Goal: Task Accomplishment & Management: Use online tool/utility

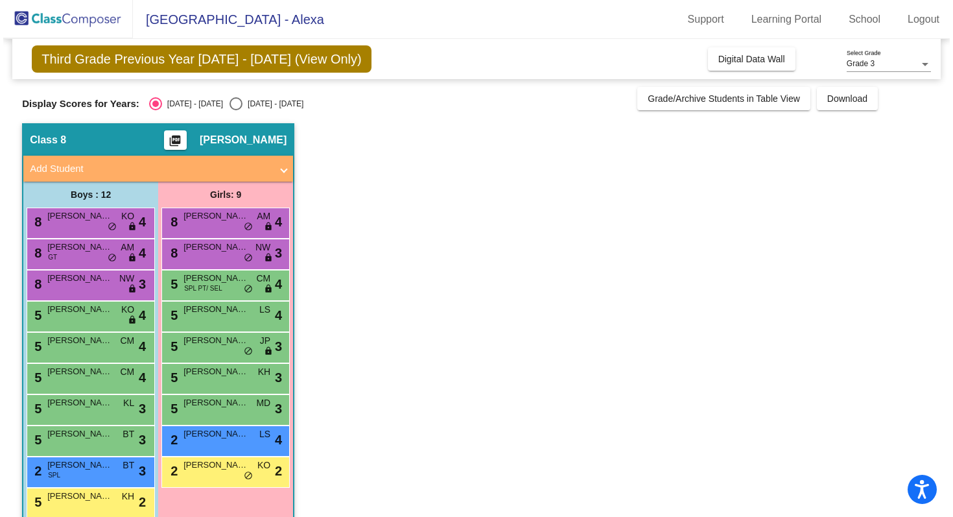
scroll to position [56, 0]
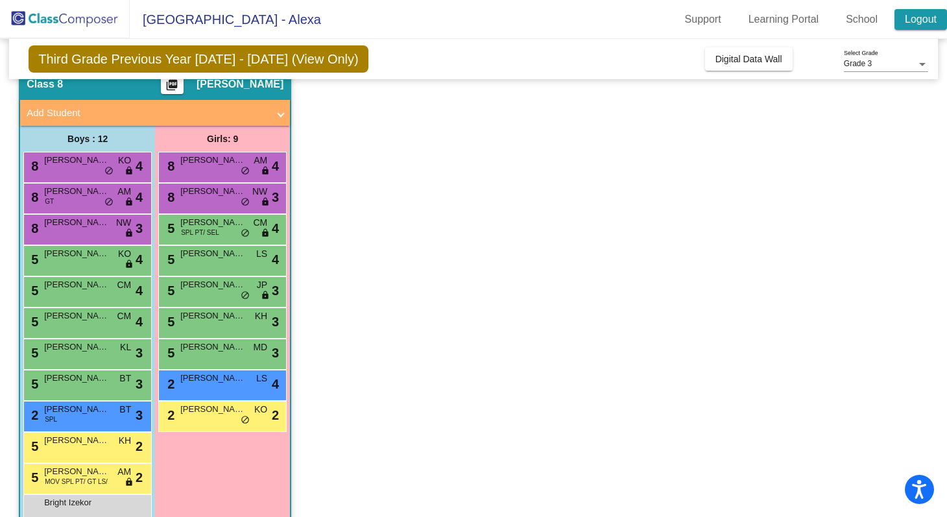
click at [925, 29] on link "Logout" at bounding box center [920, 19] width 53 height 21
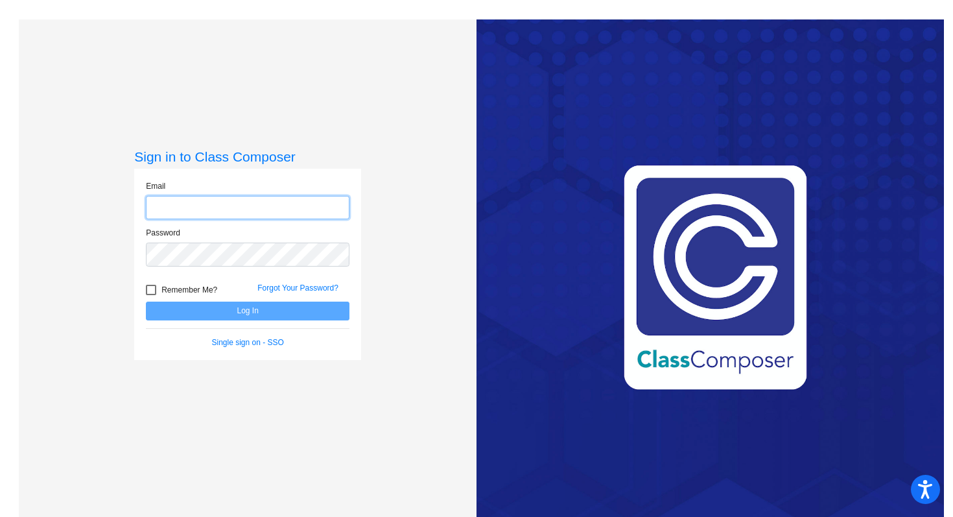
type input "[EMAIL_ADDRESS][DOMAIN_NAME]"
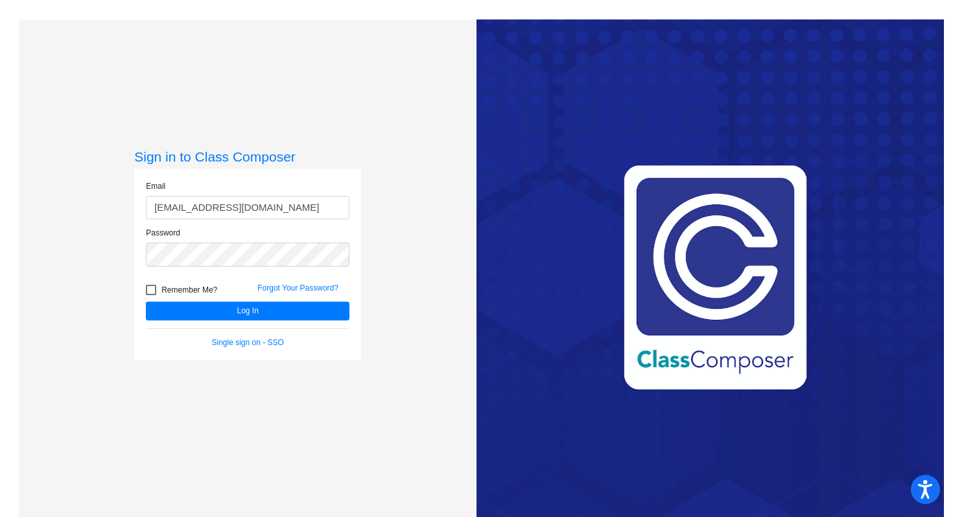
click at [87, 334] on div "Sign in to Class Composer Email [EMAIL_ADDRESS][DOMAIN_NAME] Password Remember …" at bounding box center [248, 277] width 458 height 517
click at [310, 311] on button "Log In" at bounding box center [248, 311] width 204 height 19
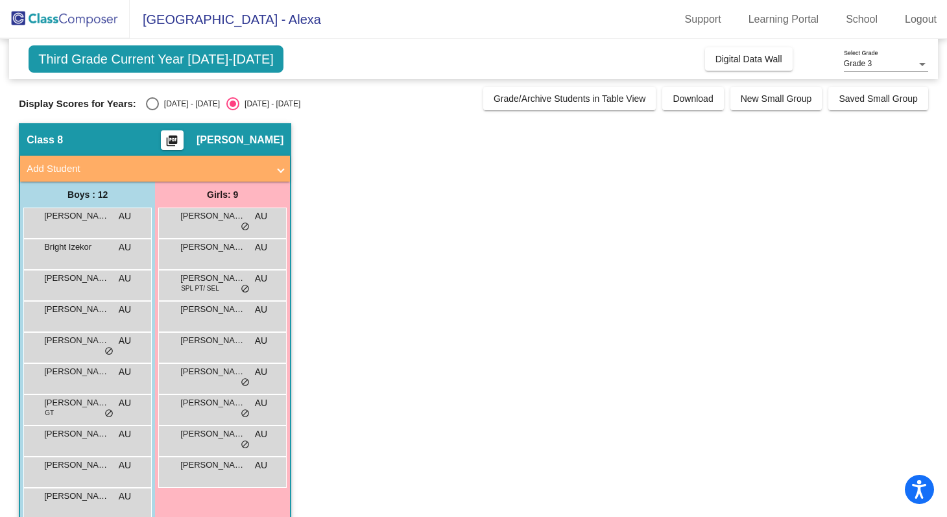
click at [154, 101] on div "Select an option" at bounding box center [152, 103] width 13 height 13
click at [152, 110] on input "[DATE] - [DATE]" at bounding box center [152, 110] width 1 height 1
radio input "true"
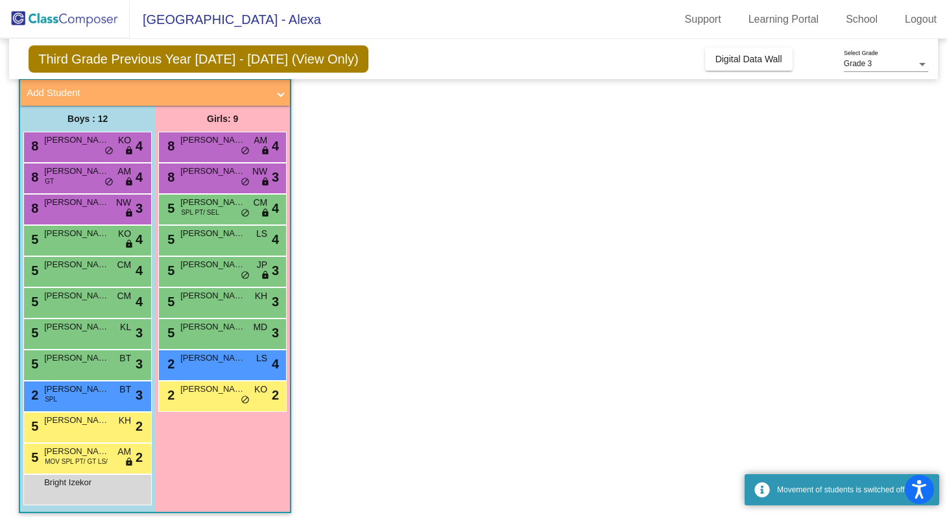
scroll to position [85, 0]
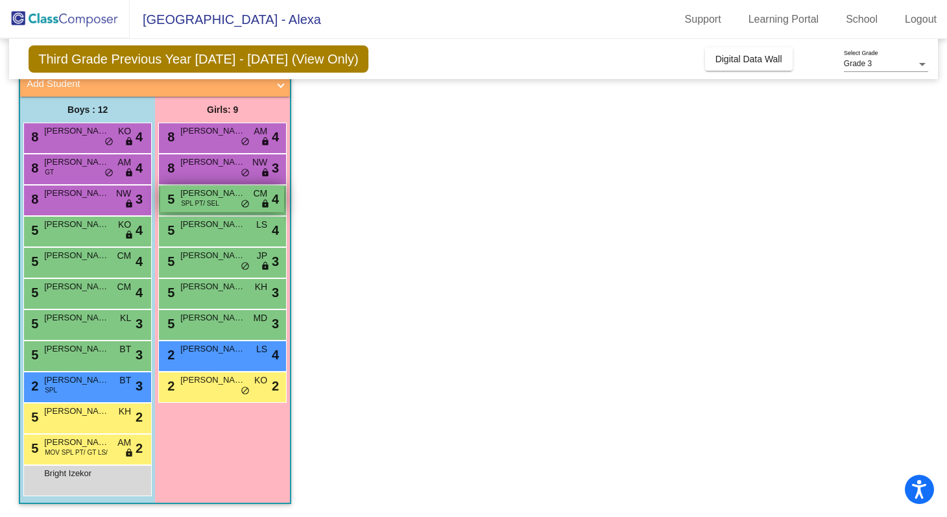
click at [214, 199] on span "SPL PT/ SEL" at bounding box center [200, 203] width 38 height 10
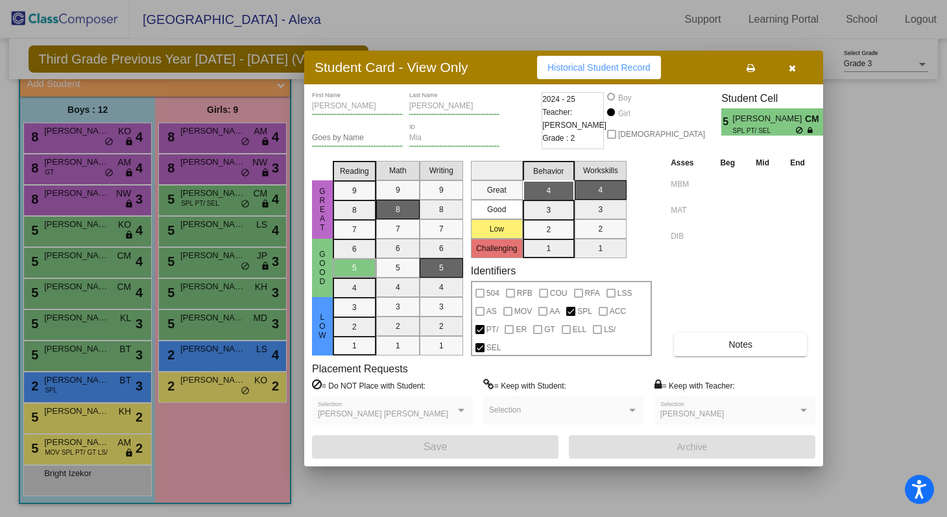
click at [796, 66] on button "button" at bounding box center [792, 67] width 42 height 23
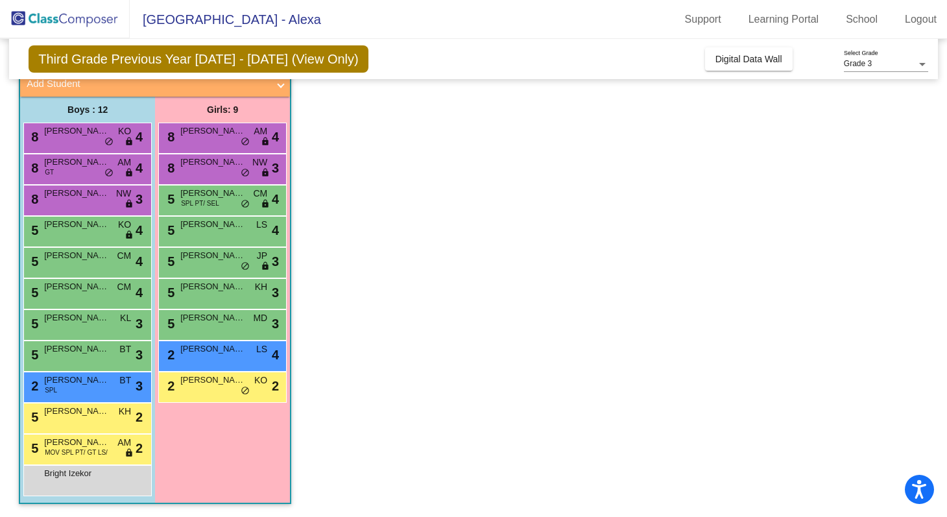
scroll to position [0, 0]
click at [75, 457] on div "5 [PERSON_NAME] MOV SPL PT/ GT LS/ AM lock do_not_disturb_alt 2" at bounding box center [86, 448] width 124 height 27
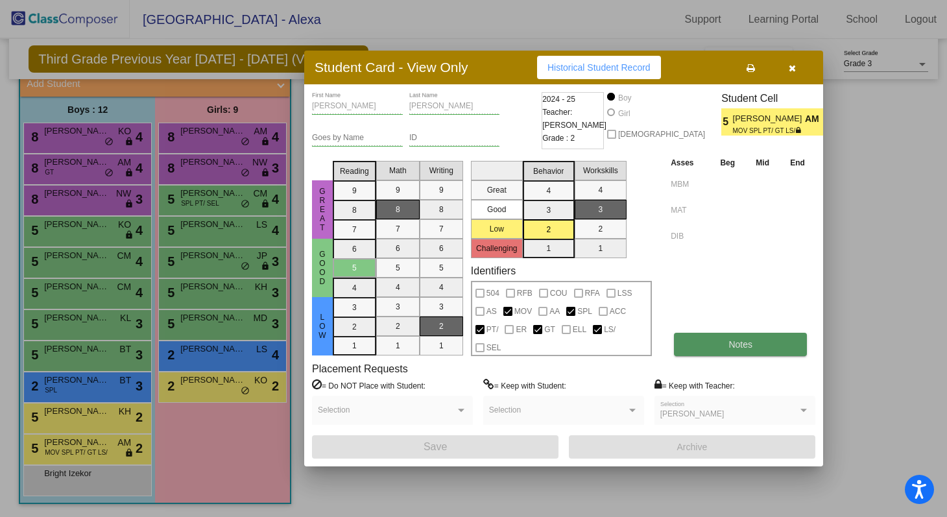
click at [721, 347] on button "Notes" at bounding box center [740, 344] width 133 height 23
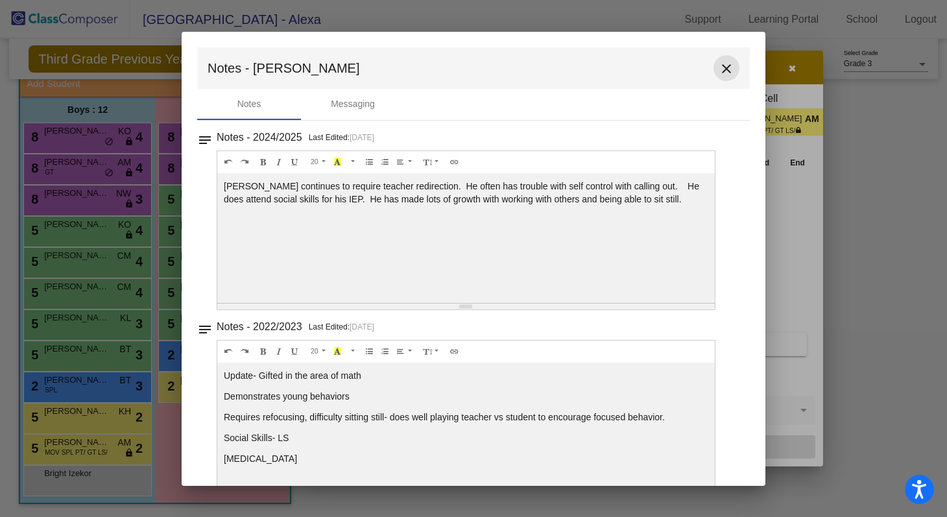
click at [719, 65] on mat-icon "close" at bounding box center [727, 69] width 16 height 16
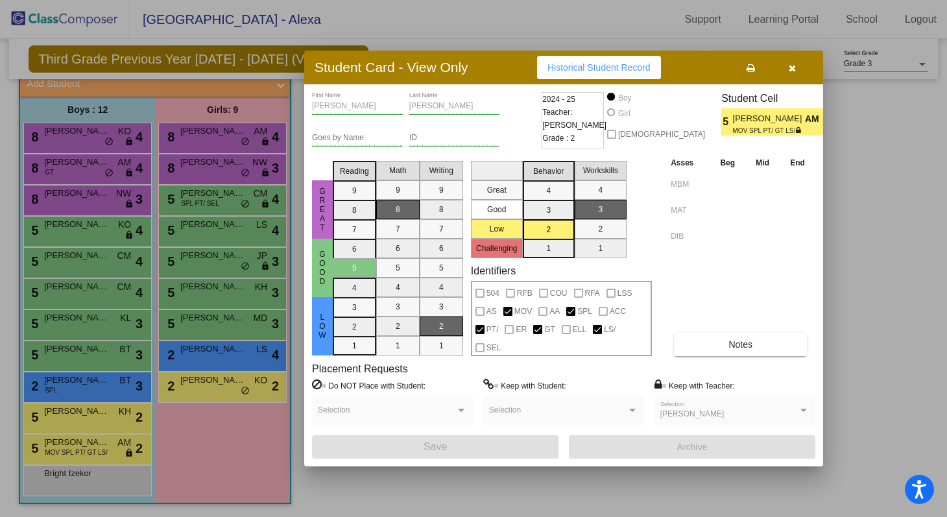
click at [231, 438] on div at bounding box center [473, 258] width 947 height 517
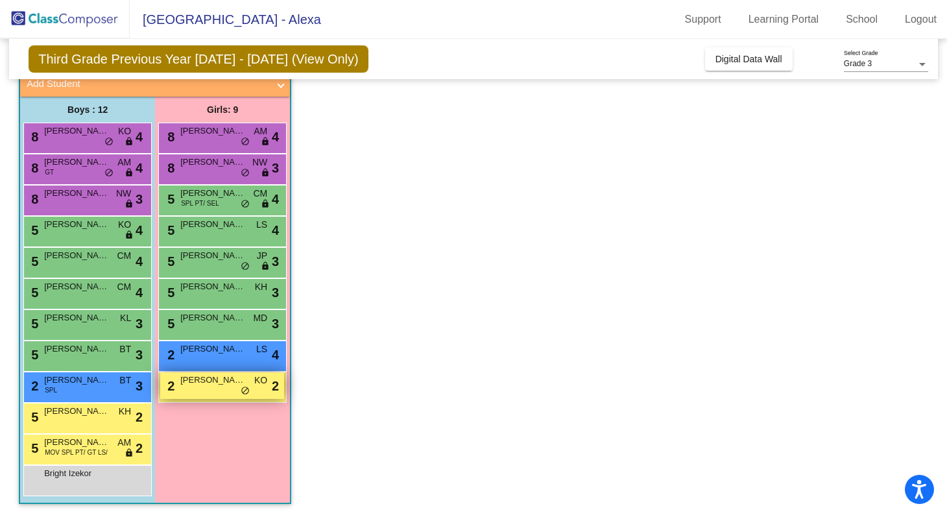
click at [209, 392] on div "2 [PERSON_NAME] [PERSON_NAME] KO lock do_not_disturb_alt 2" at bounding box center [222, 385] width 124 height 27
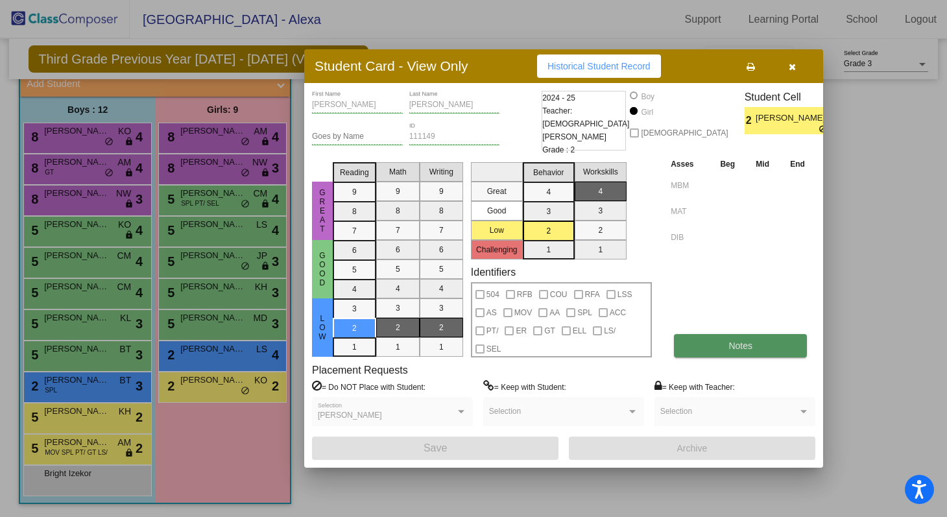
click at [728, 350] on button "Notes" at bounding box center [740, 345] width 133 height 23
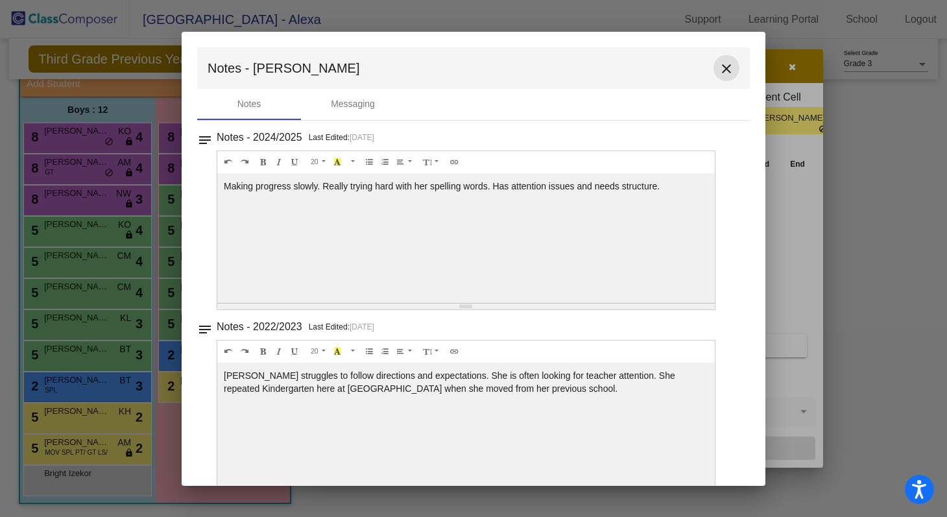
click at [719, 71] on mat-icon "close" at bounding box center [727, 69] width 16 height 16
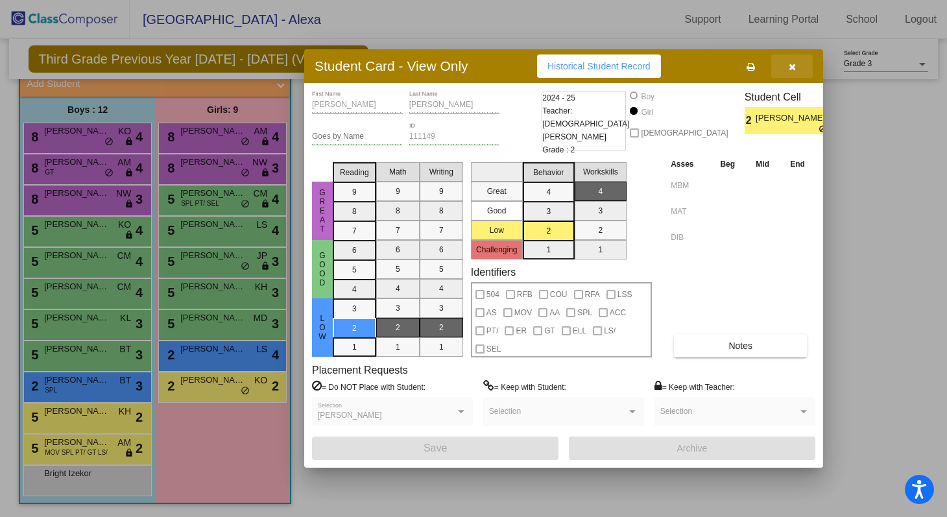
click at [786, 69] on button "button" at bounding box center [792, 65] width 42 height 23
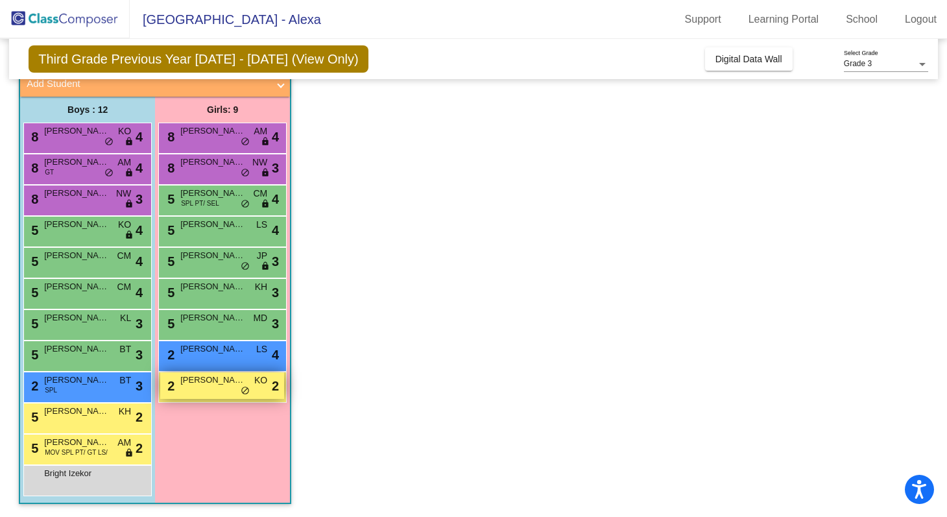
click at [198, 382] on span "[PERSON_NAME] [PERSON_NAME]" at bounding box center [212, 380] width 65 height 13
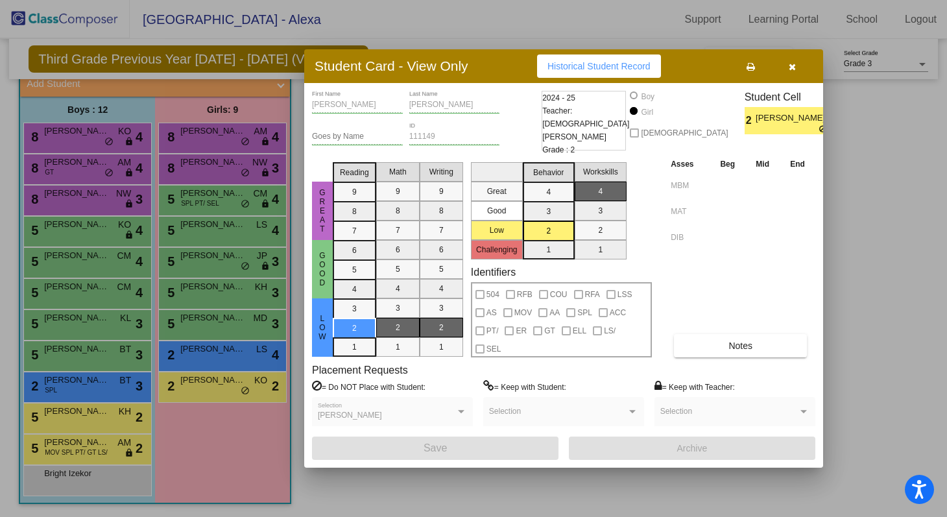
click at [797, 72] on button "button" at bounding box center [792, 65] width 42 height 23
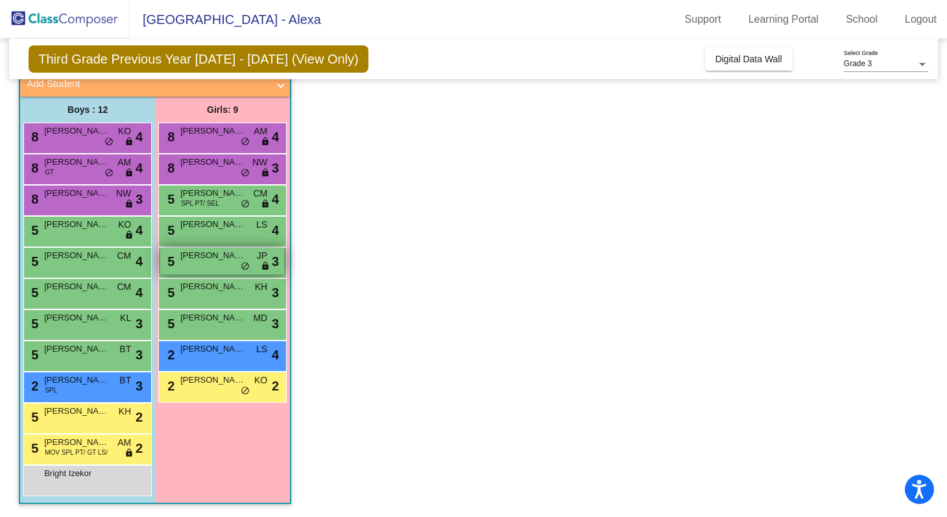
click at [243, 270] on span "do_not_disturb_alt" at bounding box center [245, 266] width 9 height 10
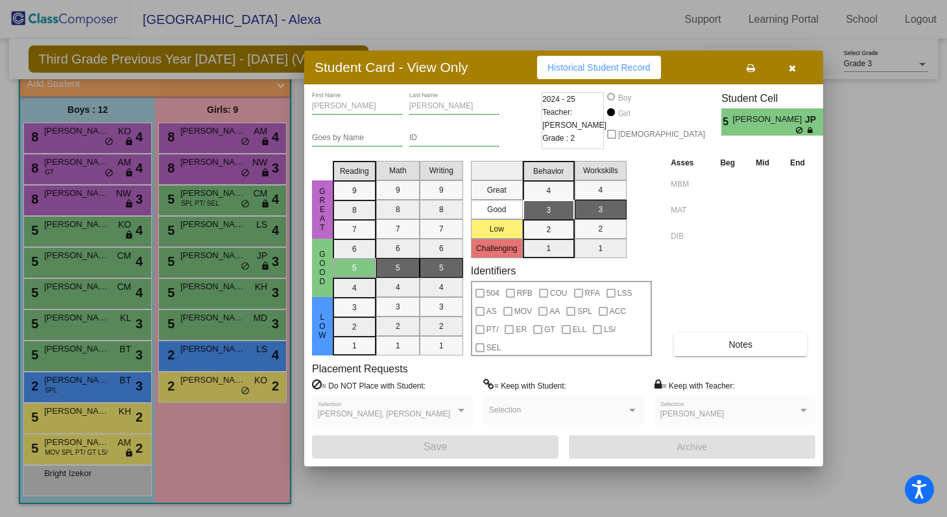
click at [794, 66] on icon "button" at bounding box center [792, 68] width 7 height 9
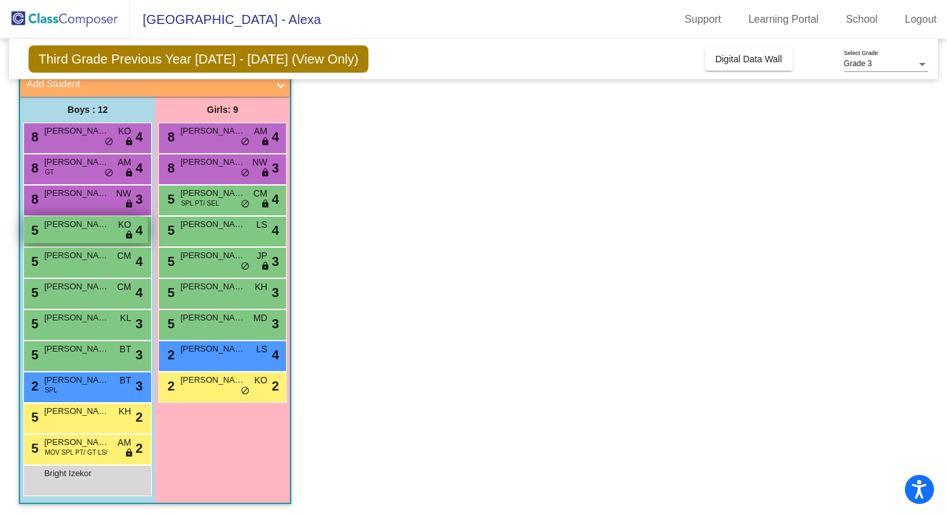
click at [125, 235] on span "lock" at bounding box center [129, 235] width 9 height 10
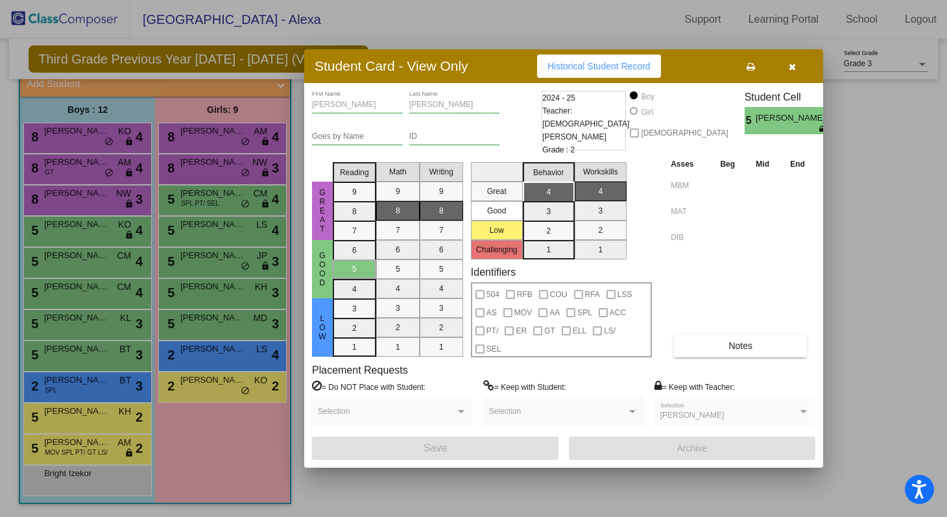
click at [791, 68] on icon "button" at bounding box center [792, 66] width 7 height 9
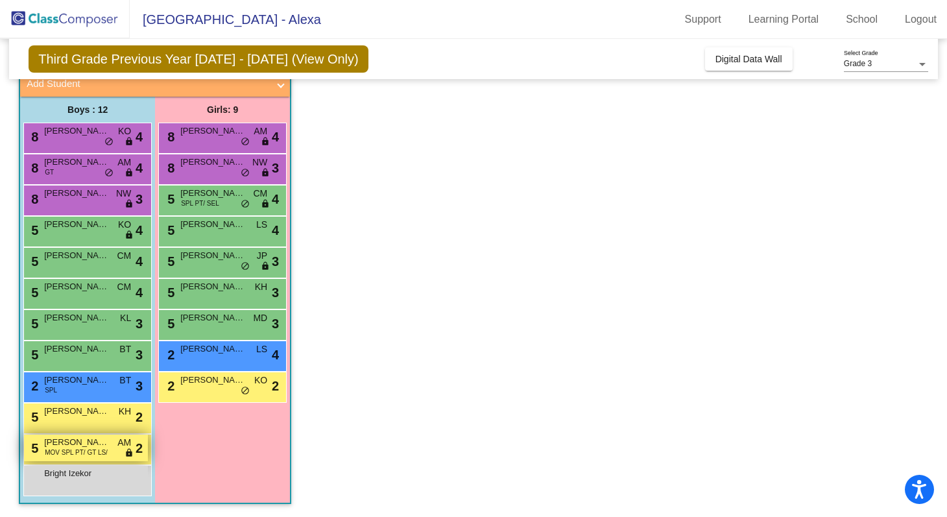
click at [59, 449] on span "MOV SPL PT/ GT LS/" at bounding box center [76, 453] width 63 height 10
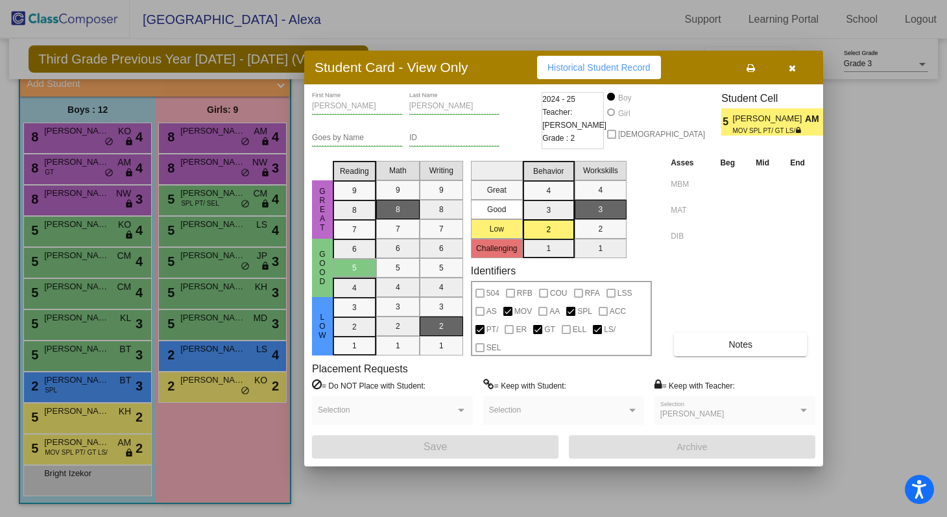
click at [803, 54] on div "Student Card - View Only Historical Student Record" at bounding box center [563, 68] width 519 height 34
click at [774, 78] on button "button" at bounding box center [792, 67] width 42 height 23
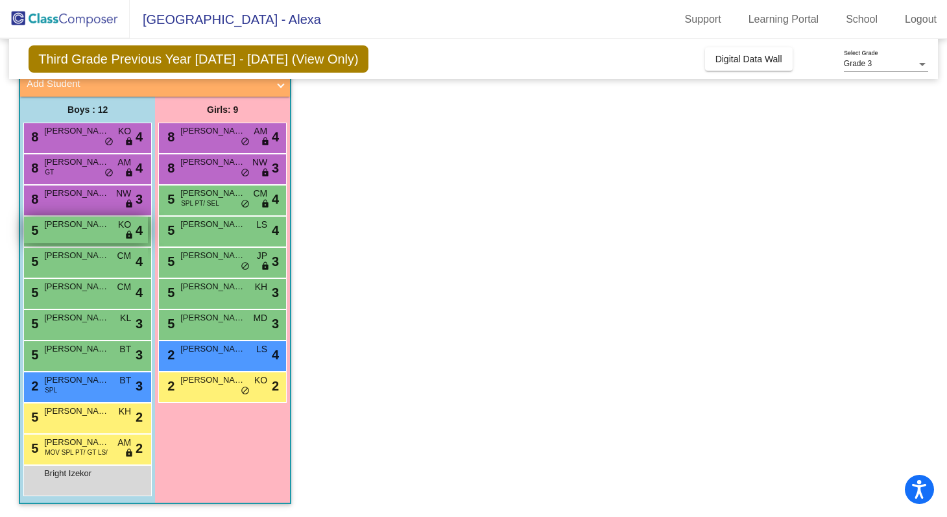
click at [101, 240] on div "5 [PERSON_NAME] KO lock do_not_disturb_alt 4" at bounding box center [86, 230] width 124 height 27
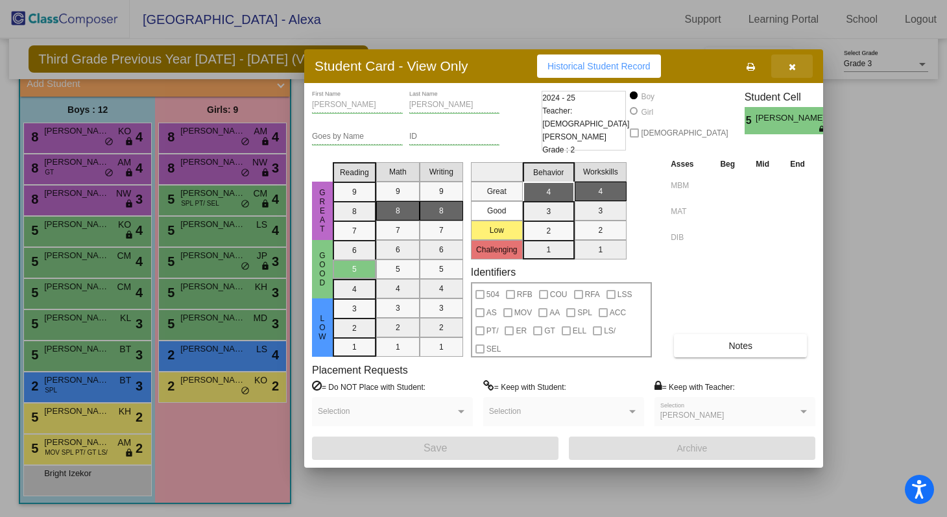
click at [791, 63] on span "button" at bounding box center [792, 66] width 7 height 10
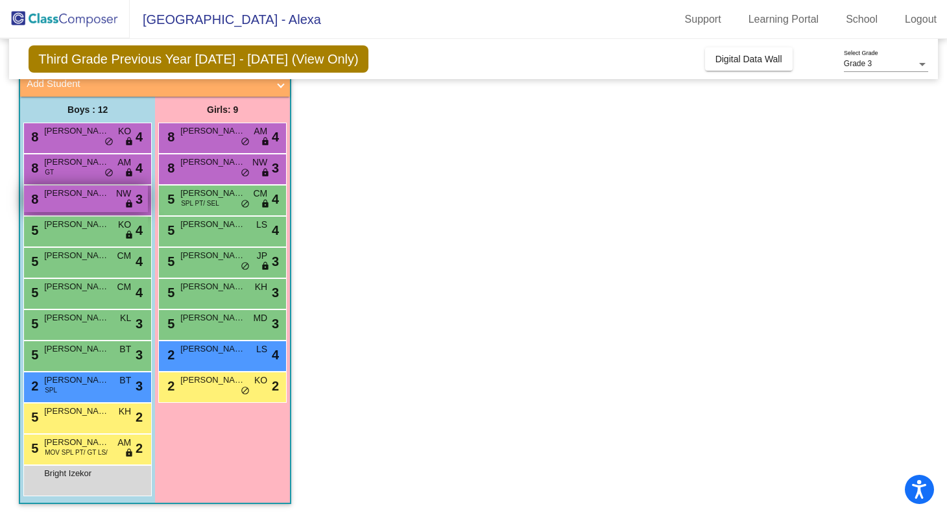
click at [101, 196] on span "[PERSON_NAME]" at bounding box center [76, 193] width 65 height 13
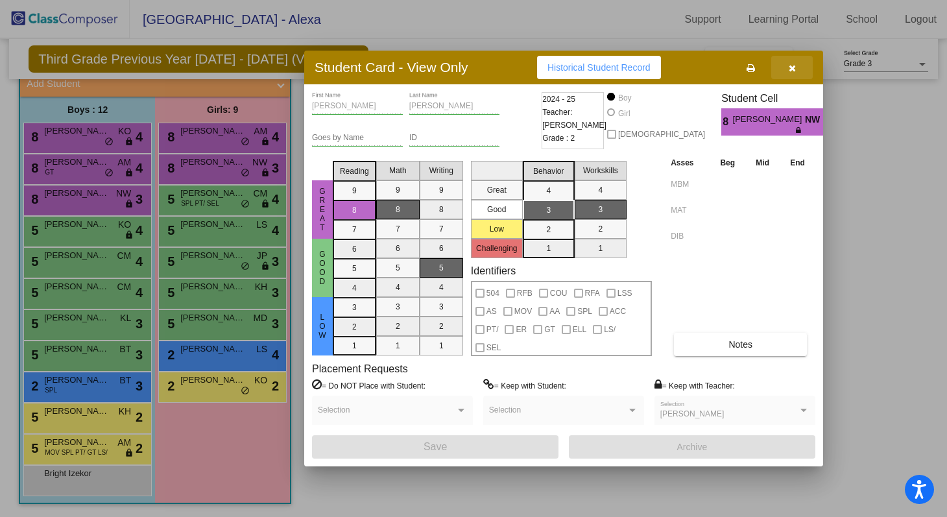
click at [787, 67] on button "button" at bounding box center [792, 67] width 42 height 23
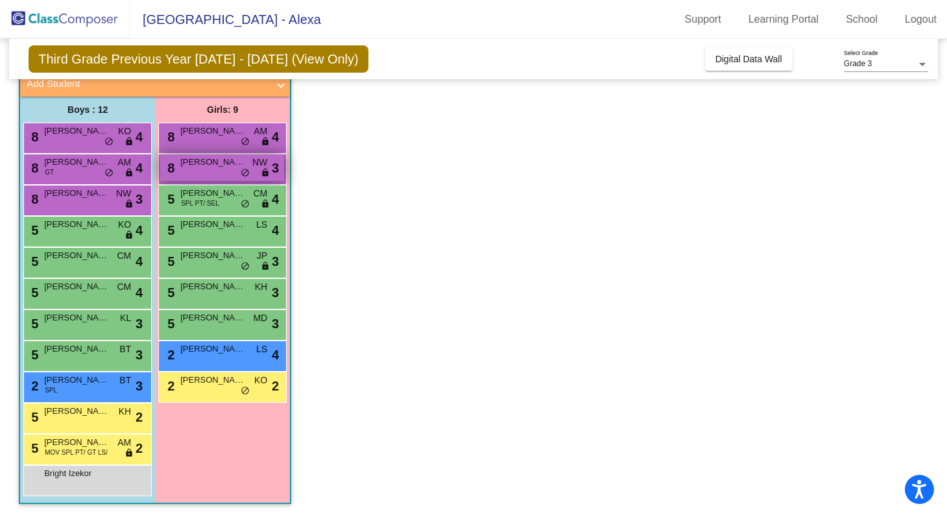
click at [255, 167] on span "NW" at bounding box center [259, 163] width 15 height 14
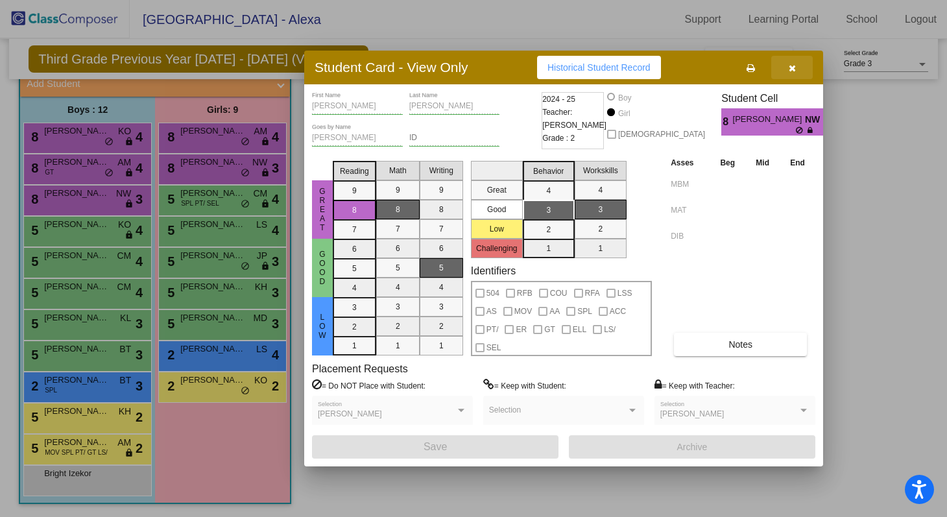
click at [792, 58] on button "button" at bounding box center [792, 67] width 42 height 23
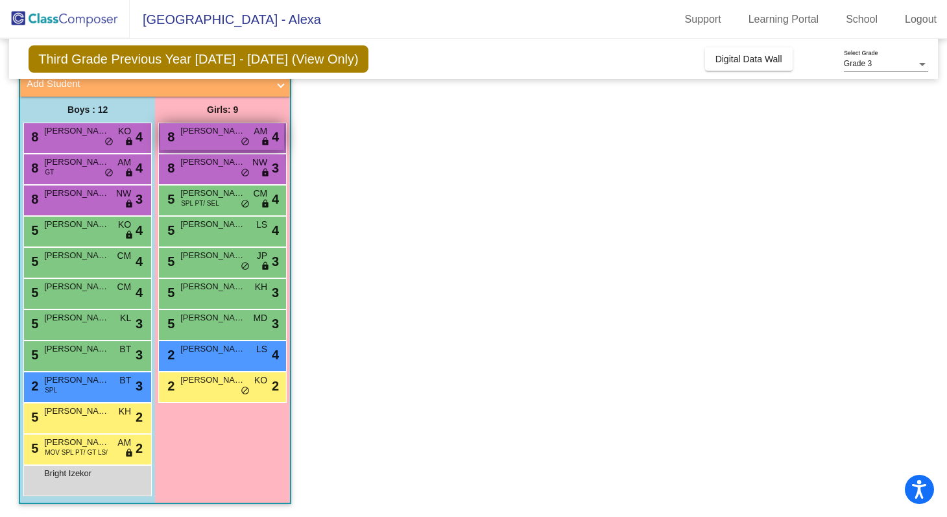
click at [208, 137] on div "8 [PERSON_NAME] AM lock do_not_disturb_alt 4" at bounding box center [222, 136] width 124 height 27
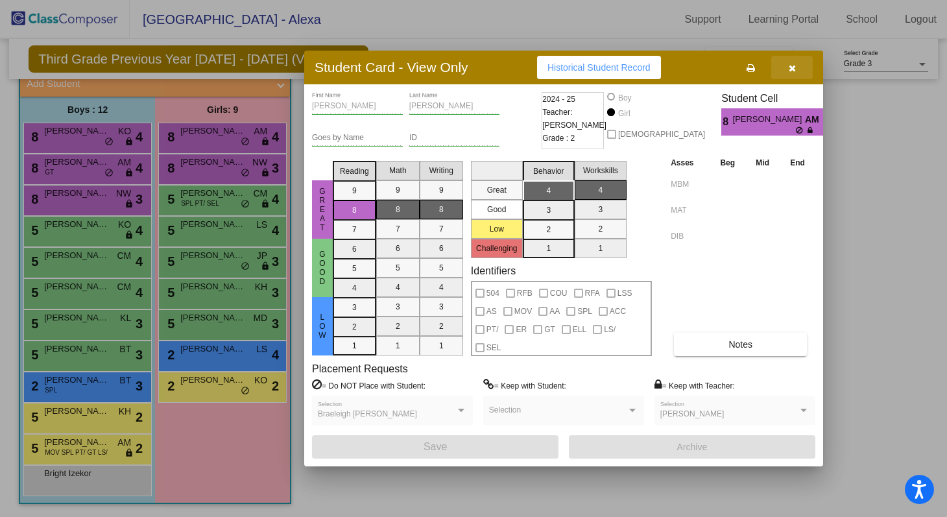
click at [791, 71] on icon "button" at bounding box center [792, 68] width 7 height 9
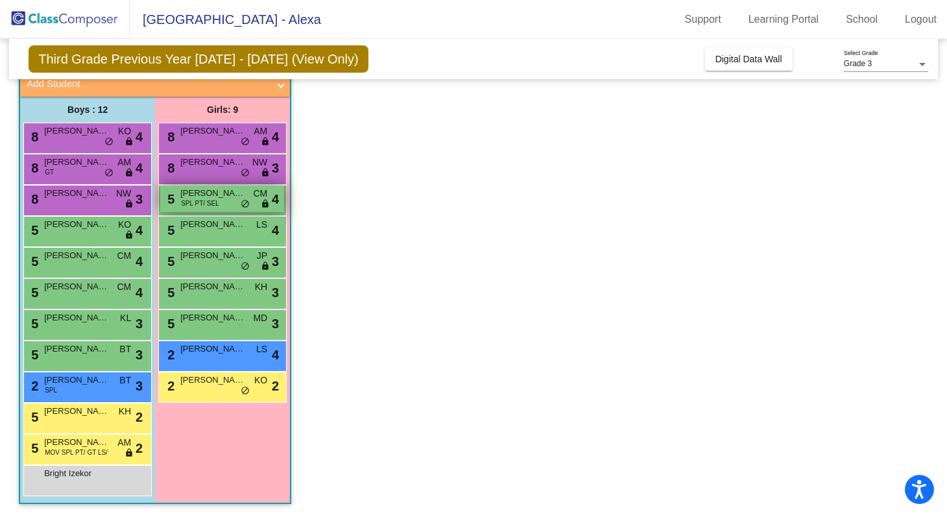
click at [233, 204] on div "5 [PERSON_NAME] SPL PT/ SEL CM lock do_not_disturb_alt 4" at bounding box center [222, 198] width 124 height 27
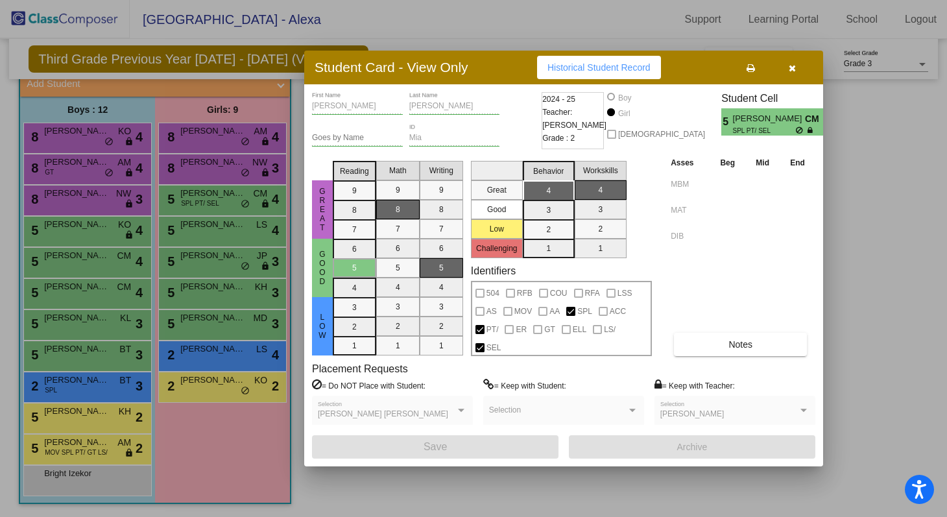
click at [794, 66] on icon "button" at bounding box center [792, 68] width 7 height 9
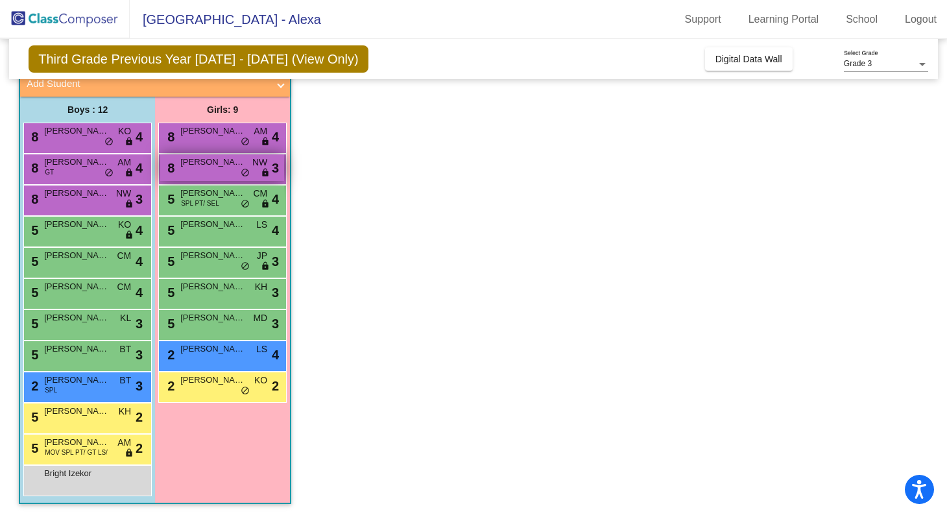
click at [197, 171] on div "8 [PERSON_NAME] NW lock do_not_disturb_alt 3" at bounding box center [222, 167] width 124 height 27
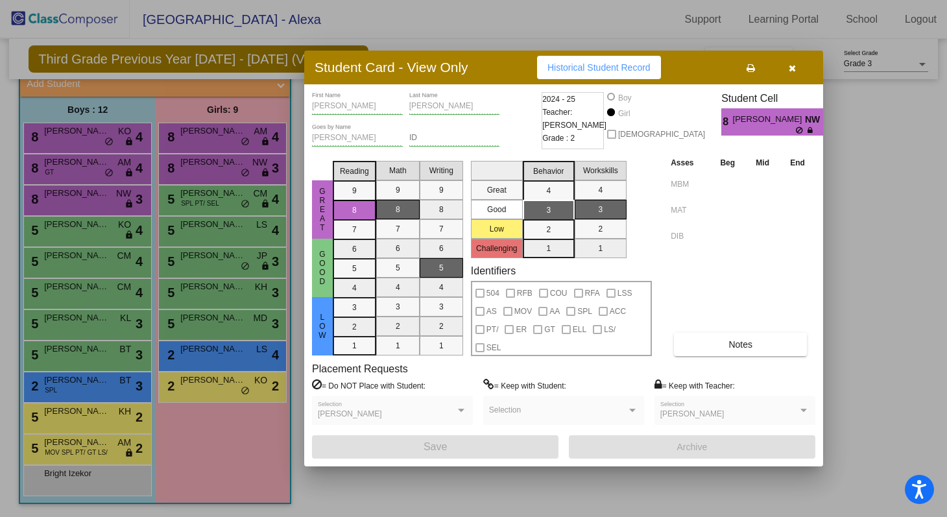
click at [401, 403] on div "[PERSON_NAME] Selection" at bounding box center [392, 412] width 149 height 23
click at [431, 412] on div "[PERSON_NAME]" at bounding box center [386, 414] width 137 height 9
click at [798, 67] on button "button" at bounding box center [792, 67] width 42 height 23
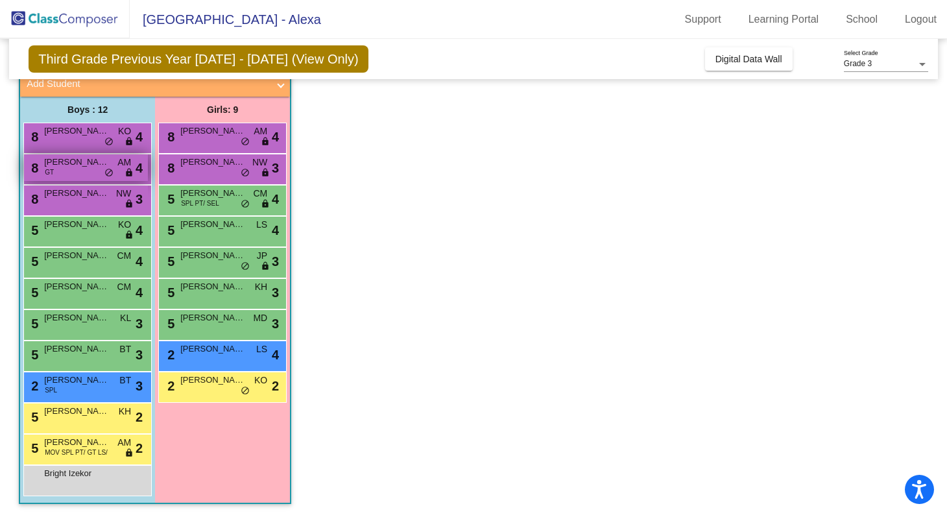
click at [95, 174] on div "8 [PERSON_NAME] GT AM lock do_not_disturb_alt 4" at bounding box center [86, 167] width 124 height 27
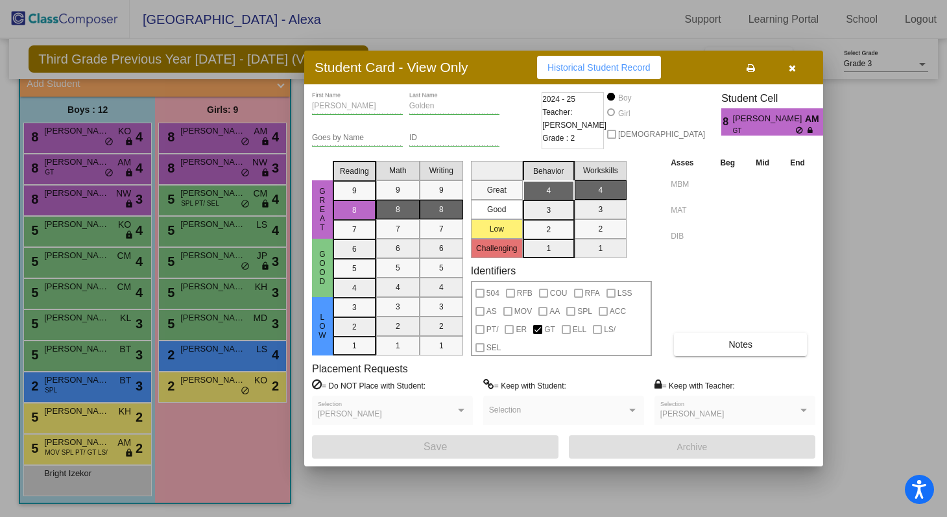
click at [79, 137] on div at bounding box center [473, 258] width 947 height 517
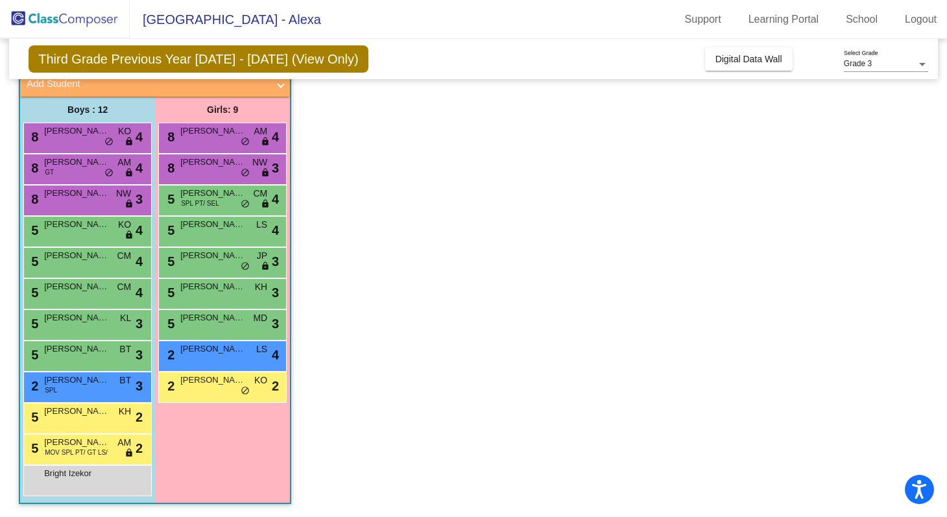
click at [79, 137] on div "8 [PERSON_NAME] KO lock do_not_disturb_alt 4" at bounding box center [86, 136] width 124 height 27
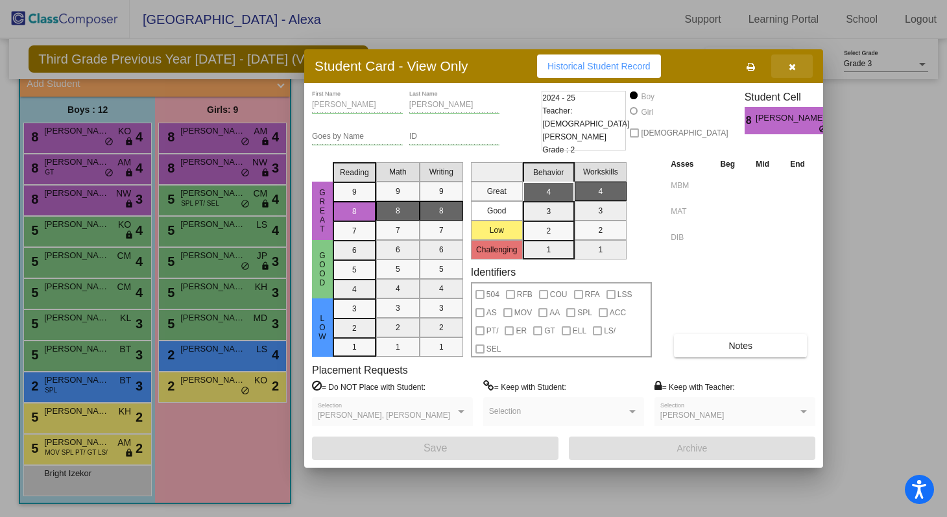
click at [789, 71] on icon "button" at bounding box center [792, 66] width 7 height 9
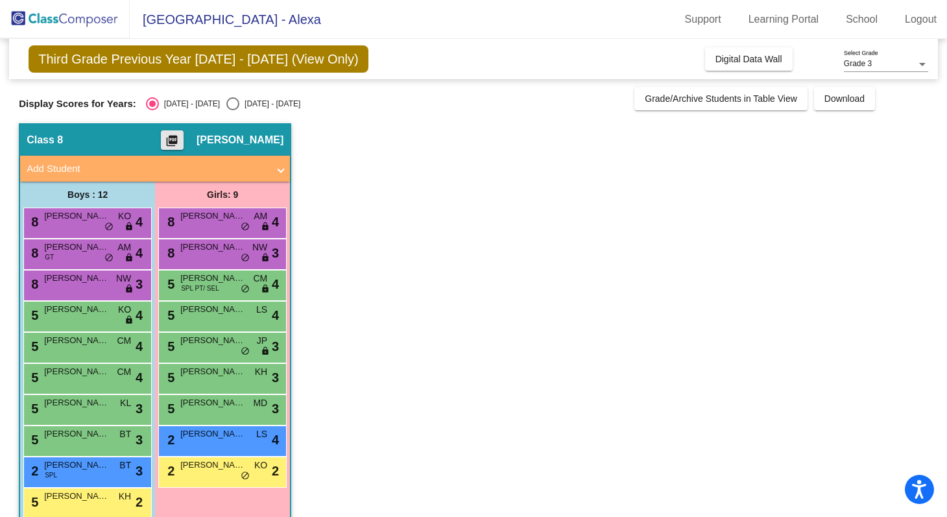
click at [177, 149] on mat-icon "picture_as_pdf" at bounding box center [172, 143] width 16 height 18
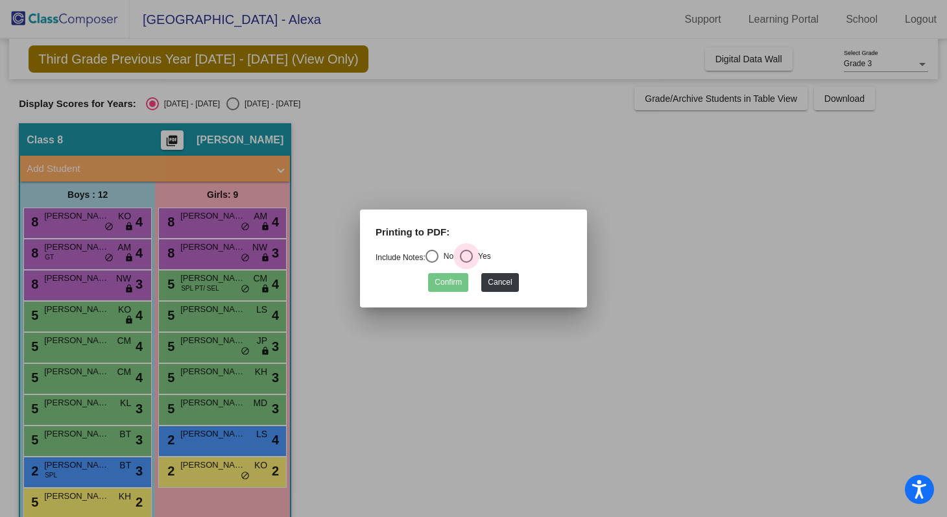
click at [468, 252] on div "Select an option" at bounding box center [466, 256] width 13 height 13
click at [466, 263] on input "Yes" at bounding box center [466, 263] width 1 height 1
radio input "true"
click at [440, 282] on button "Confirm" at bounding box center [448, 282] width 40 height 19
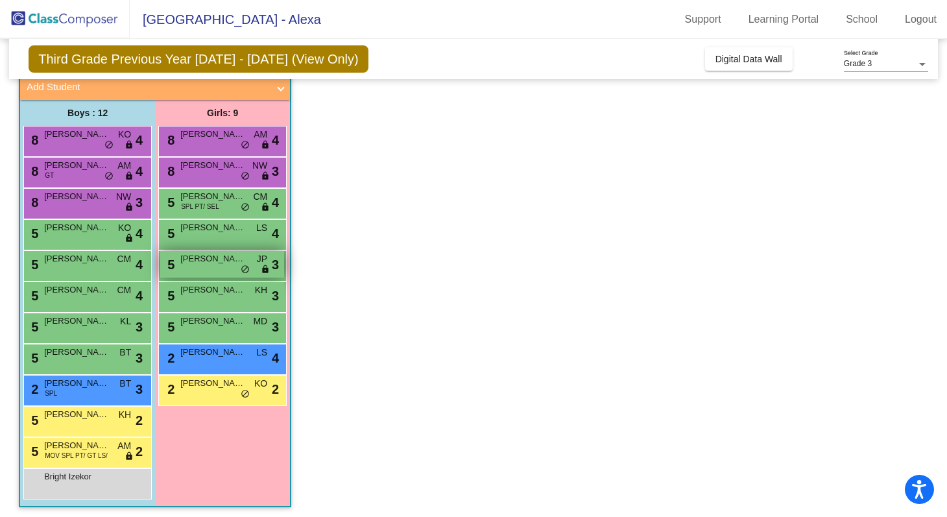
scroll to position [80, 0]
